Goal: Information Seeking & Learning: Learn about a topic

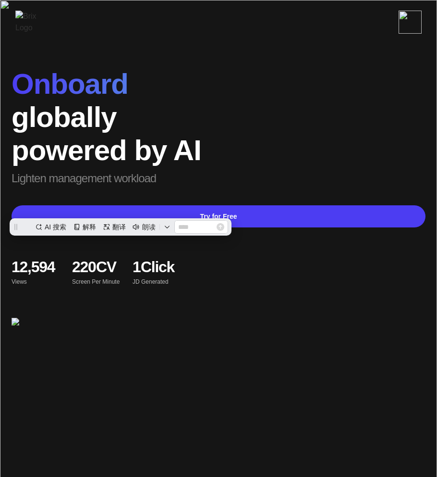
click at [167, 154] on span "powered by AI" at bounding box center [107, 150] width 190 height 32
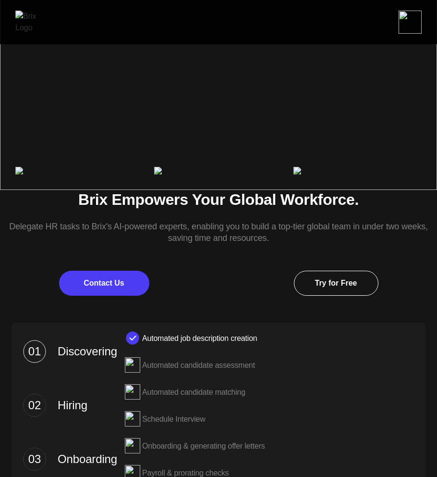
scroll to position [341, 0]
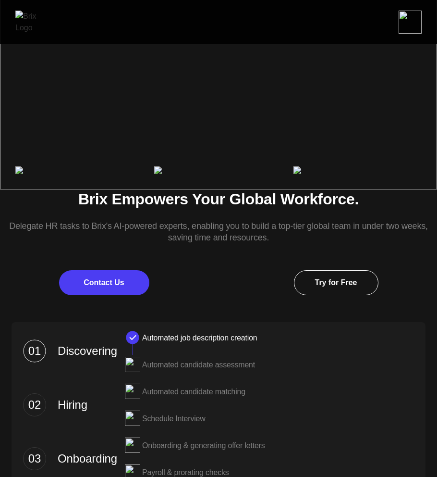
click at [198, 241] on div "Brix Empowers Your Global Workforce. Delegate HR tasks to Brix's AI-powered exp…" at bounding box center [218, 242] width 437 height 106
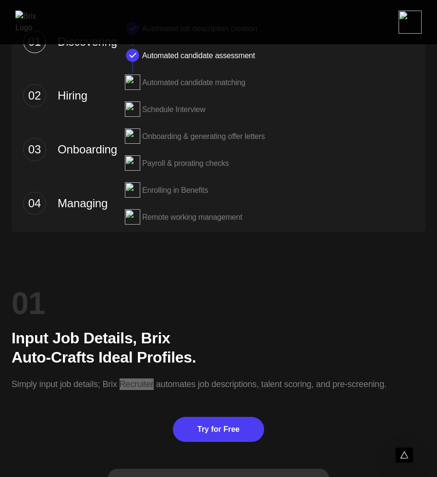
scroll to position [641, 0]
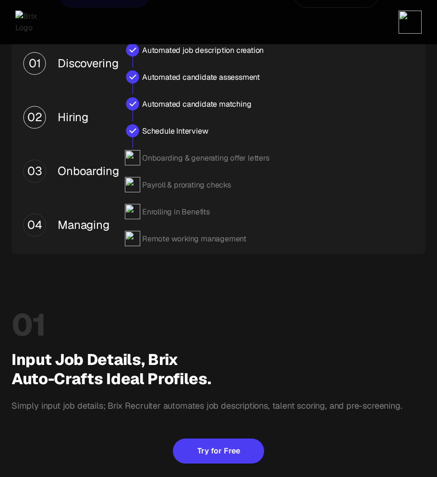
click at [282, 402] on div "Simply input job details; Brix Recruiter automates job descriptions, talent sco…" at bounding box center [219, 399] width 414 height 23
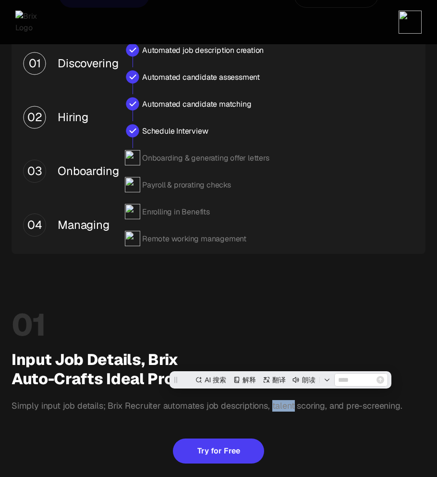
scroll to position [0, 0]
click at [282, 402] on div "Simply input job details; Brix Recruiter automates job descriptions, talent sco…" at bounding box center [219, 399] width 414 height 23
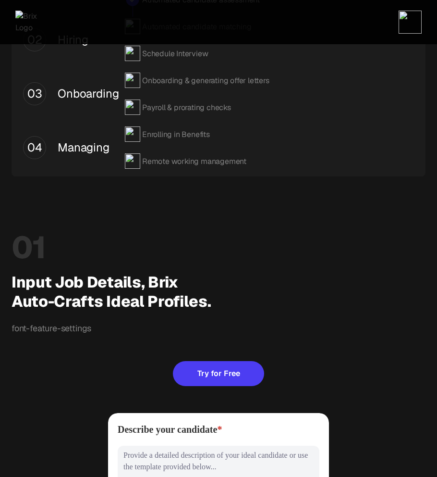
scroll to position [729, 0]
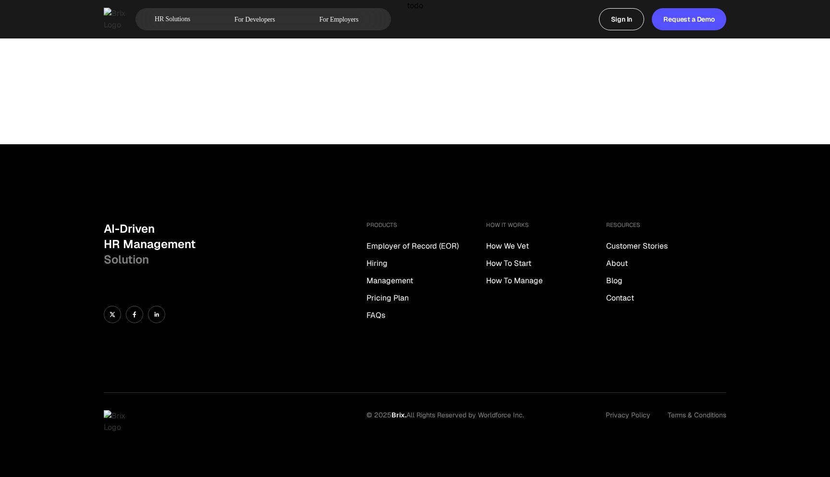
click at [275, 61] on div "todo" at bounding box center [415, 72] width 830 height 144
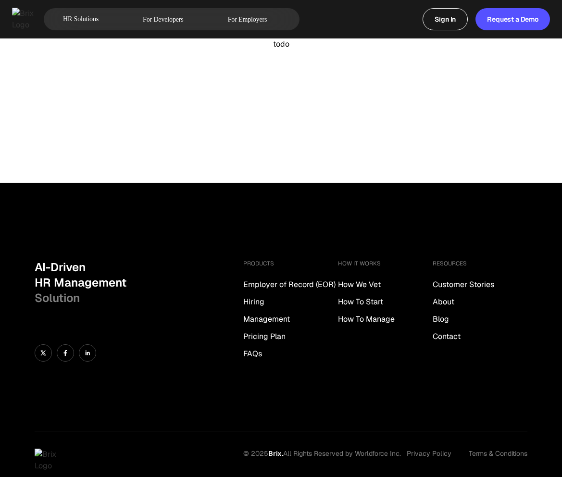
click at [299, 67] on div "todo" at bounding box center [281, 110] width 562 height 144
